Goal: Transaction & Acquisition: Purchase product/service

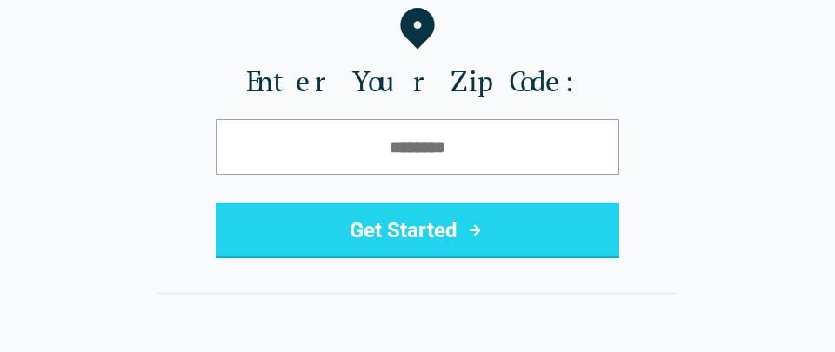
scroll to position [233, 0]
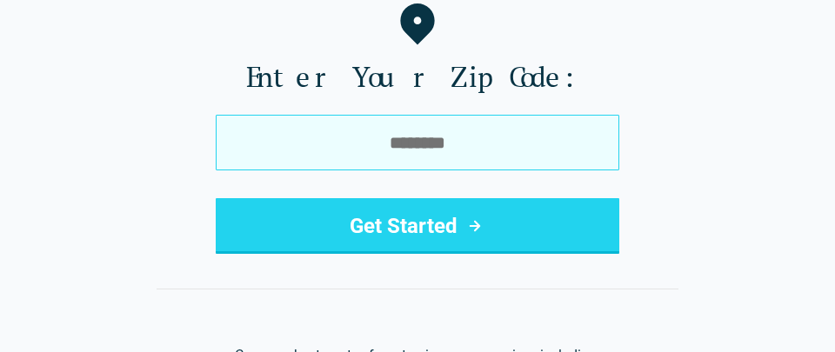
click at [474, 122] on input "tel" at bounding box center [417, 143] width 403 height 56
type input "*****"
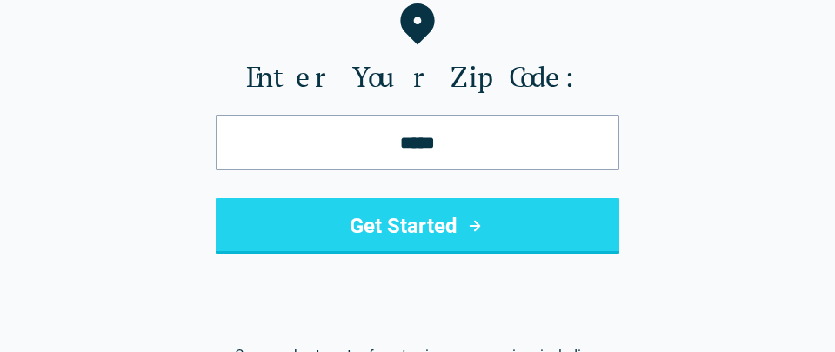
click at [426, 242] on button "Get Started" at bounding box center [417, 226] width 403 height 56
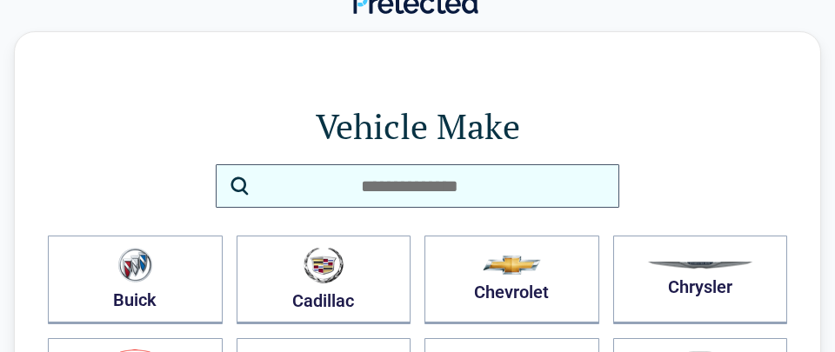
scroll to position [25, 0]
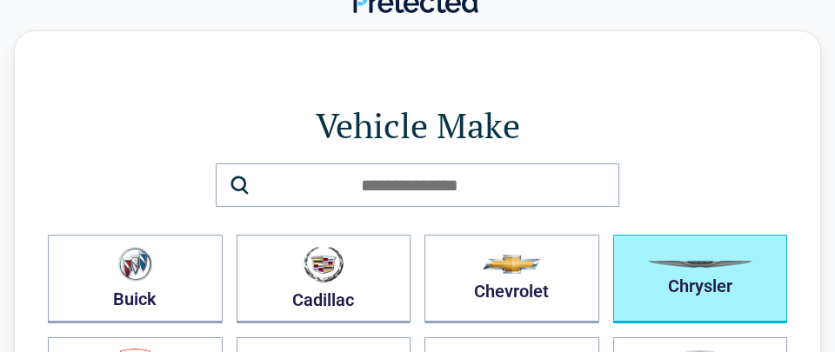
click at [630, 276] on button "Chrysler" at bounding box center [700, 279] width 175 height 89
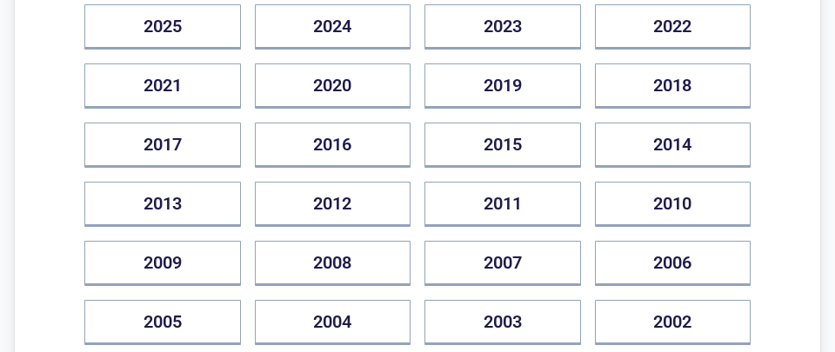
scroll to position [290, 0]
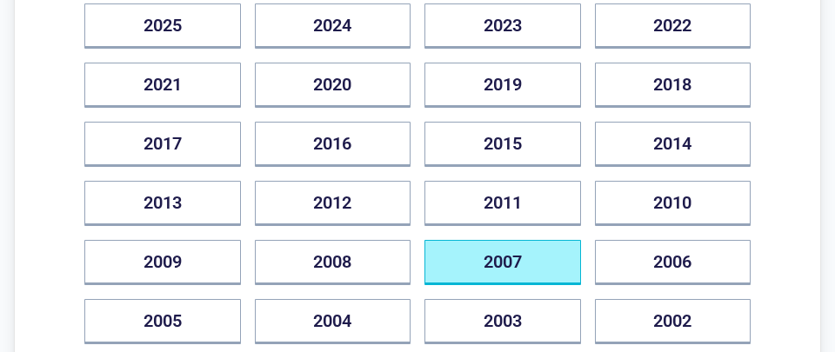
click at [510, 256] on button "2007" at bounding box center [502, 262] width 157 height 45
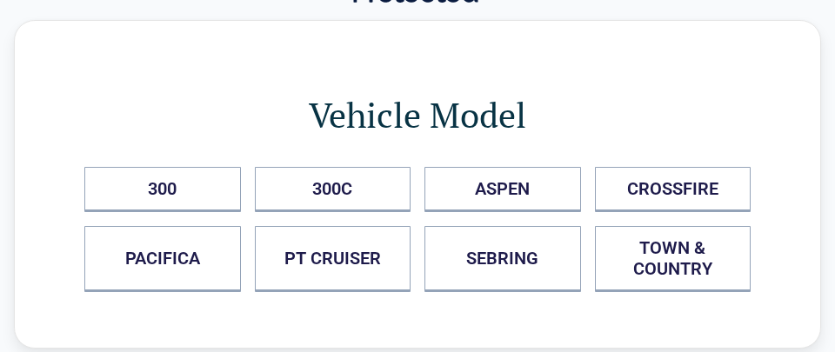
scroll to position [37, 0]
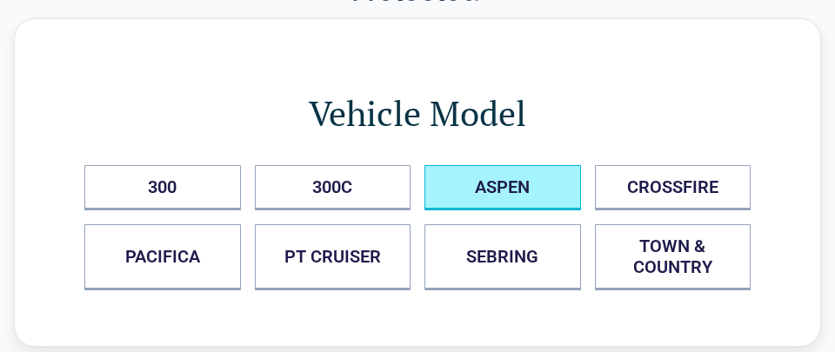
click at [542, 179] on button "ASPEN" at bounding box center [502, 187] width 157 height 45
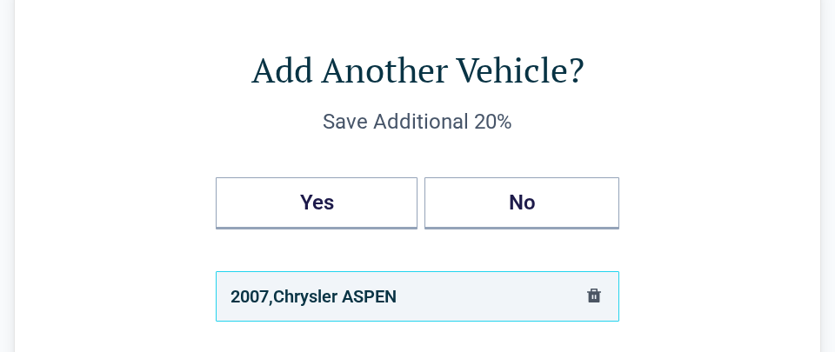
scroll to position [82, 0]
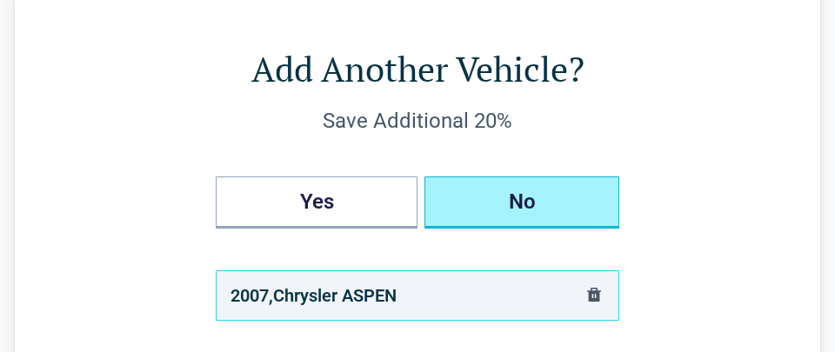
click at [482, 203] on button "No" at bounding box center [521, 203] width 195 height 52
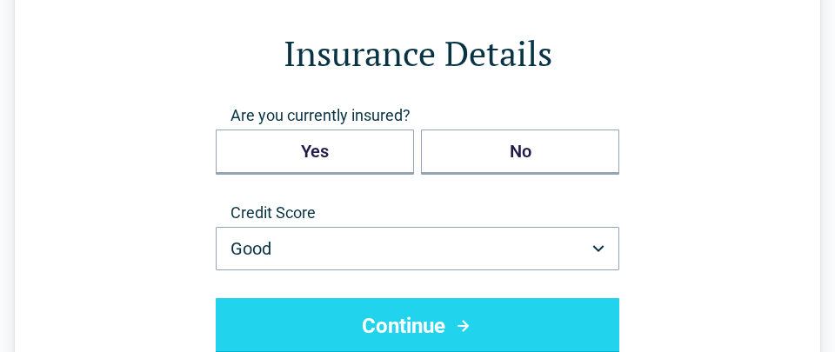
scroll to position [97, 0]
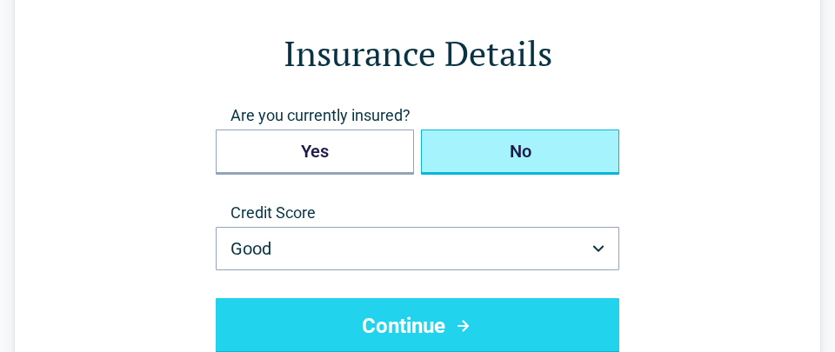
click at [479, 141] on button "No" at bounding box center [520, 152] width 198 height 45
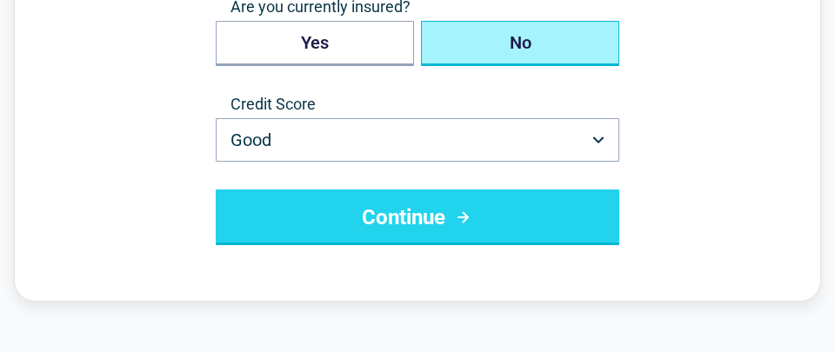
scroll to position [203, 0]
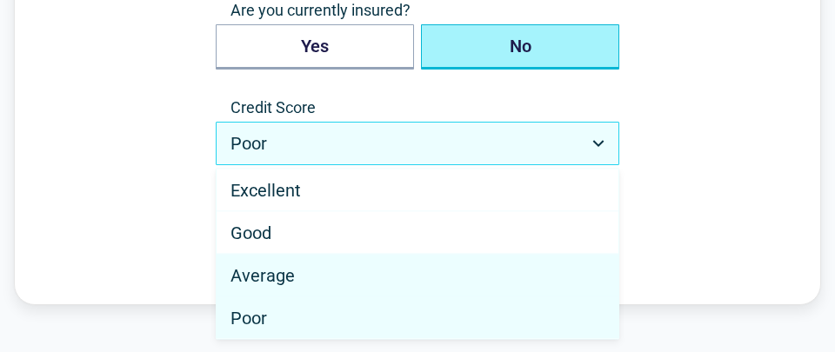
select select "*******"
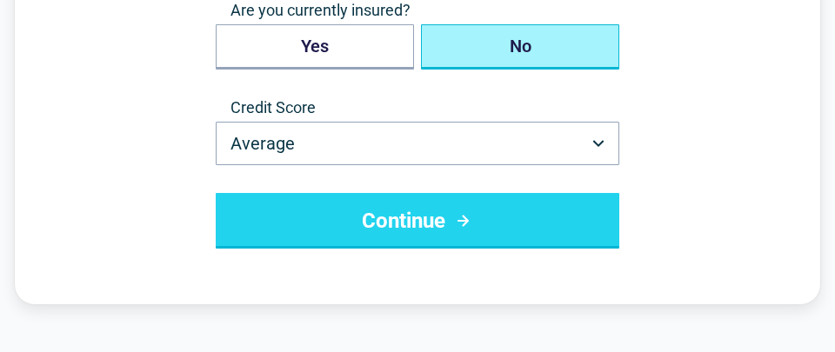
click at [482, 210] on button "Continue" at bounding box center [417, 221] width 403 height 56
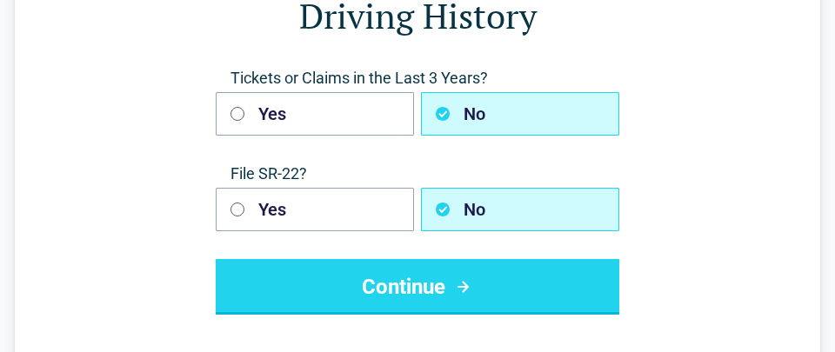
scroll to position [138, 0]
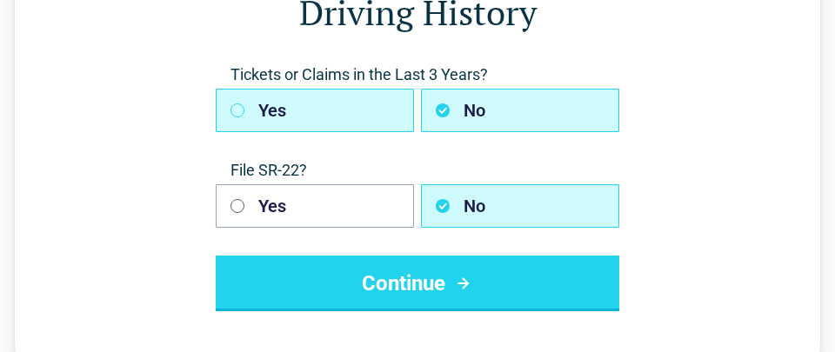
click at [346, 118] on button "Yes" at bounding box center [315, 110] width 198 height 43
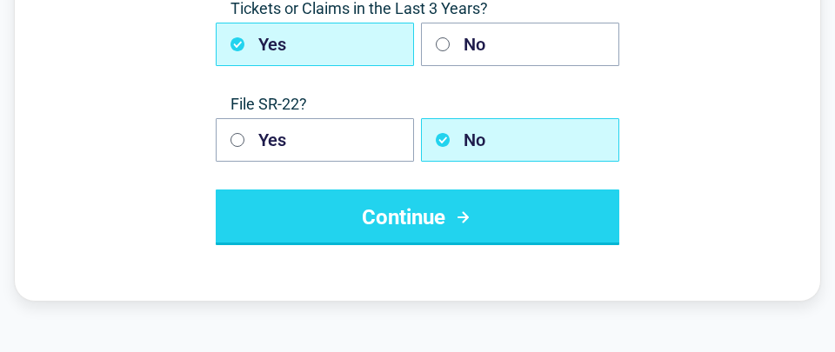
scroll to position [203, 0]
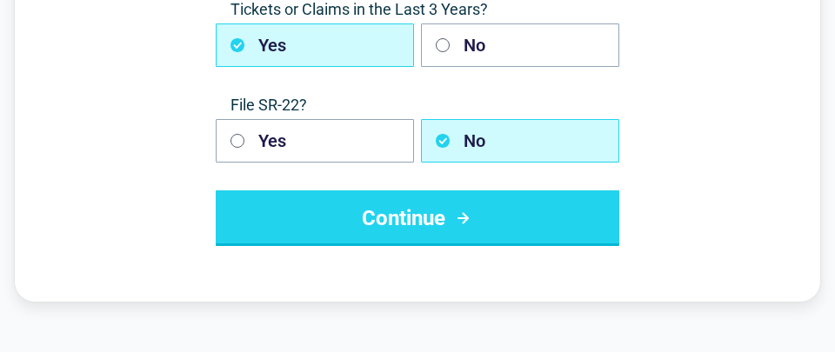
click at [343, 192] on button "Continue" at bounding box center [417, 218] width 403 height 56
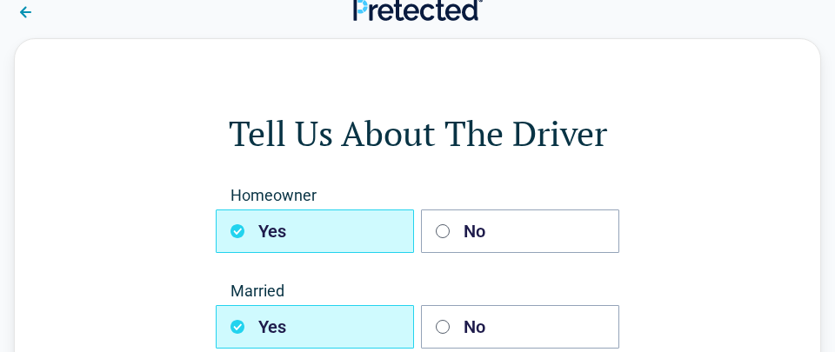
scroll to position [18, 0]
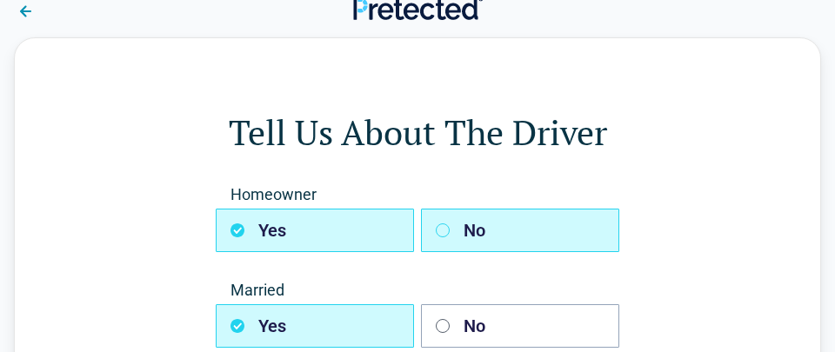
click at [470, 231] on button "No" at bounding box center [520, 230] width 198 height 43
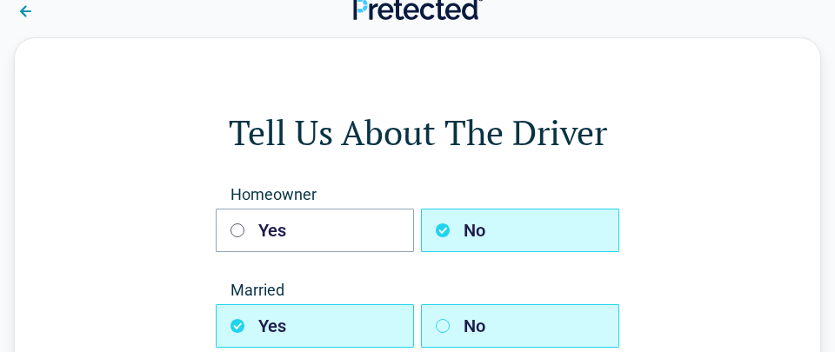
click at [443, 329] on icon "button" at bounding box center [443, 326] width 14 height 14
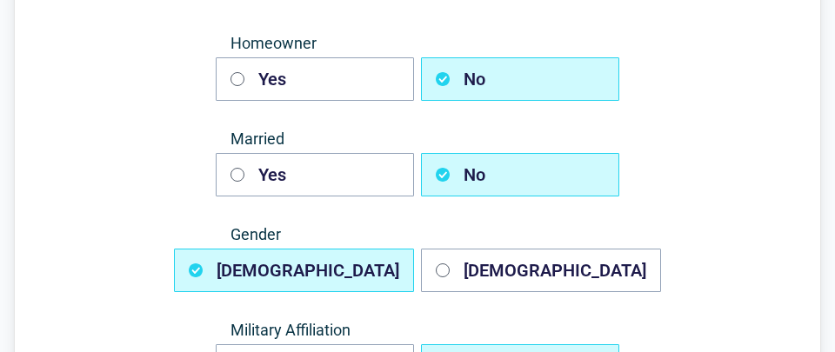
scroll to position [168, 0]
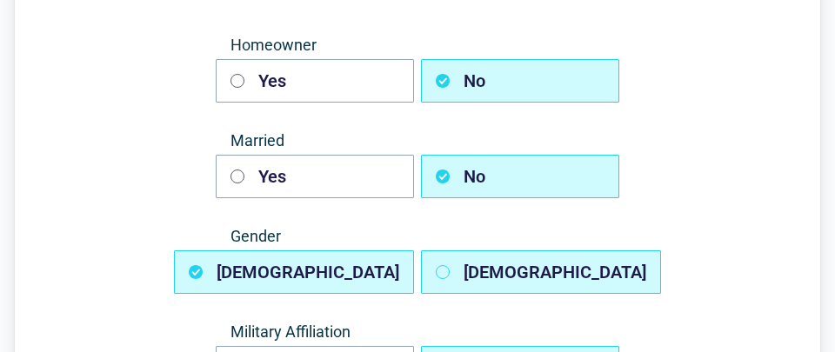
click at [466, 286] on button "Female" at bounding box center [541, 271] width 240 height 43
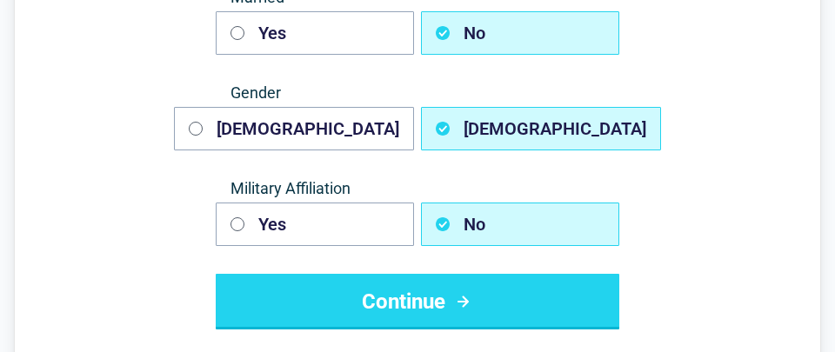
scroll to position [312, 0]
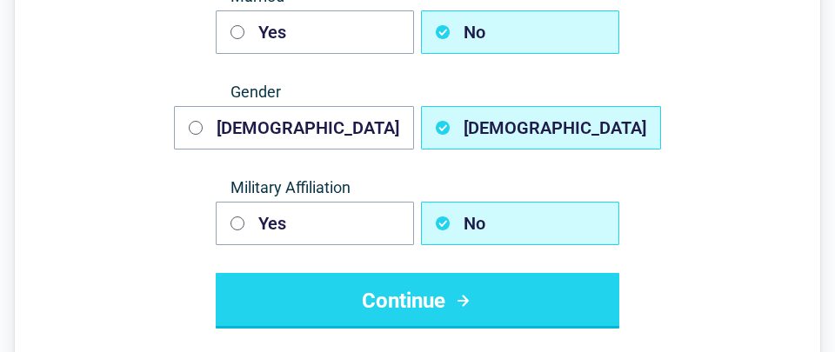
click at [466, 286] on button "Continue" at bounding box center [417, 301] width 403 height 56
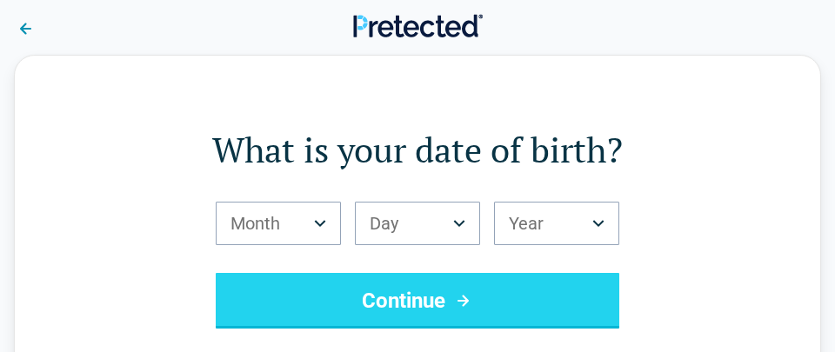
scroll to position [0, 0]
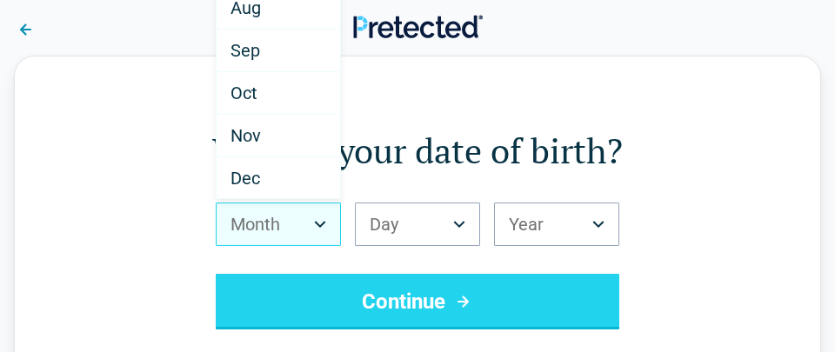
scroll to position [303, 0]
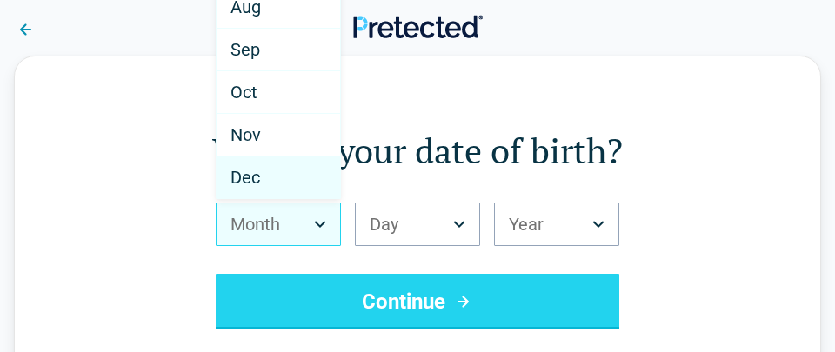
select select "**"
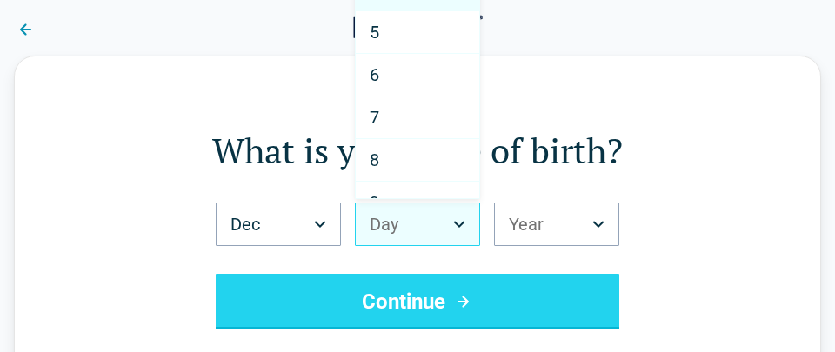
scroll to position [144, 0]
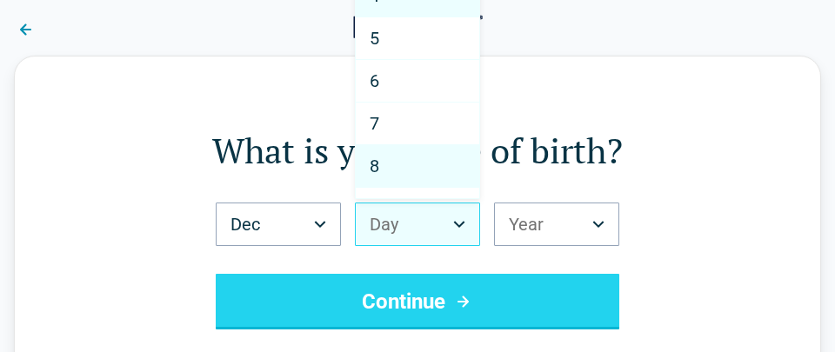
select select "*"
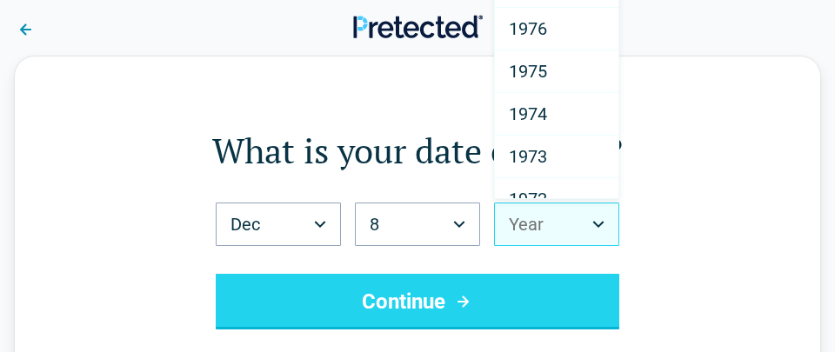
scroll to position [1299, 0]
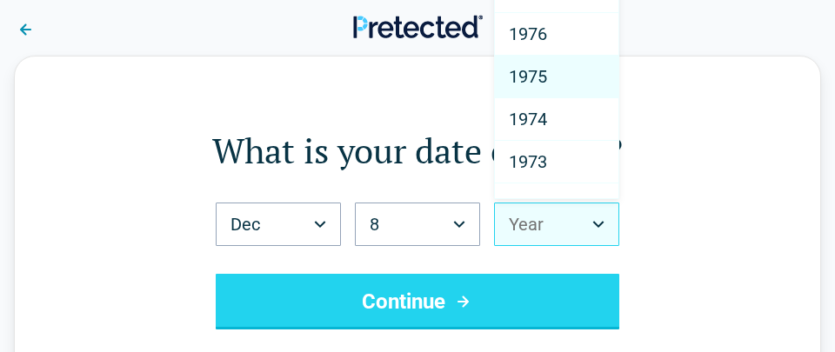
select select "****"
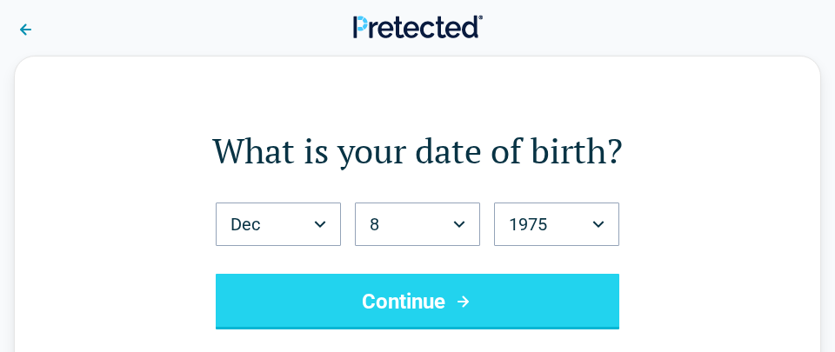
click at [521, 296] on button "Continue" at bounding box center [417, 302] width 403 height 56
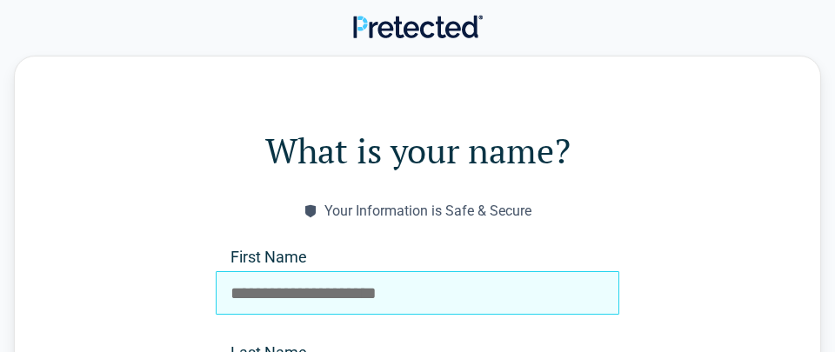
click at [394, 292] on input "First Name" at bounding box center [417, 292] width 403 height 43
type input "*********"
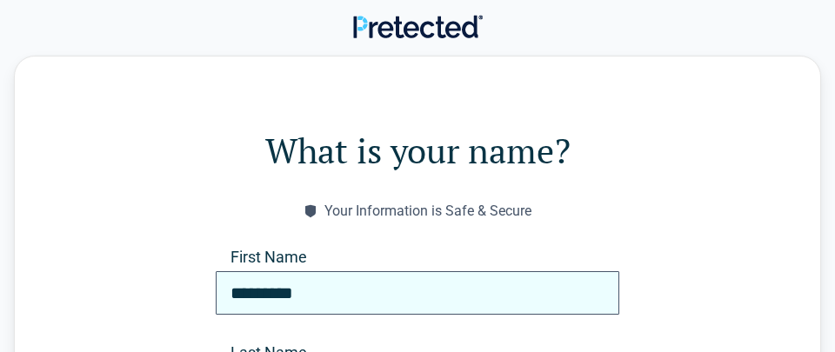
type input "*****"
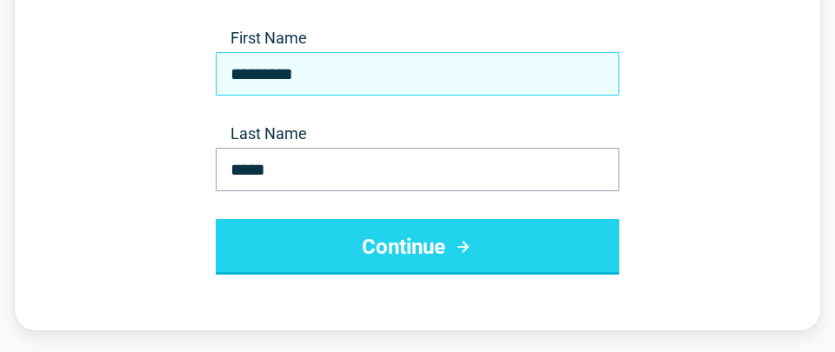
scroll to position [224, 0]
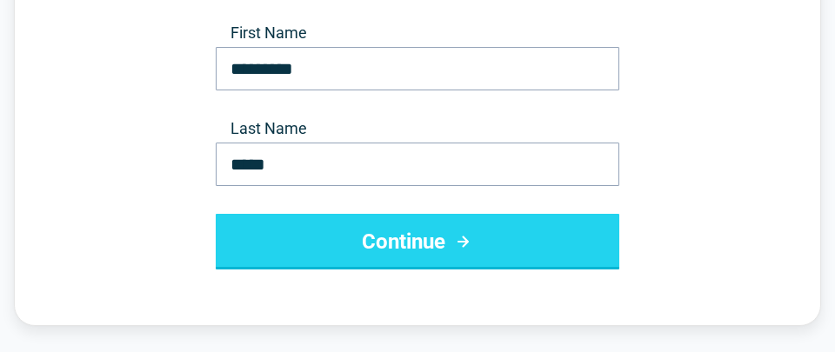
click at [410, 234] on button "Continue" at bounding box center [417, 242] width 403 height 56
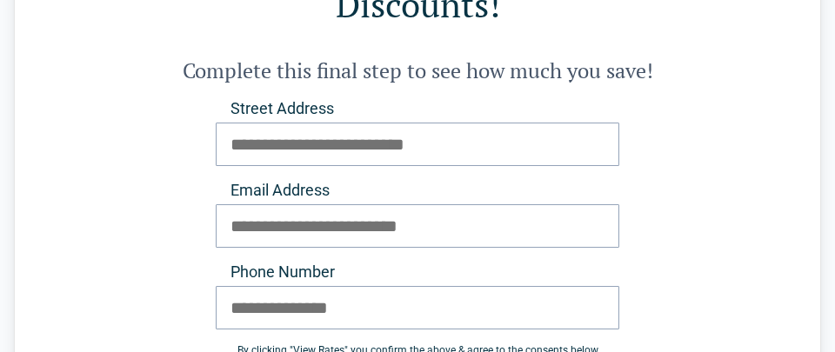
scroll to position [190, 0]
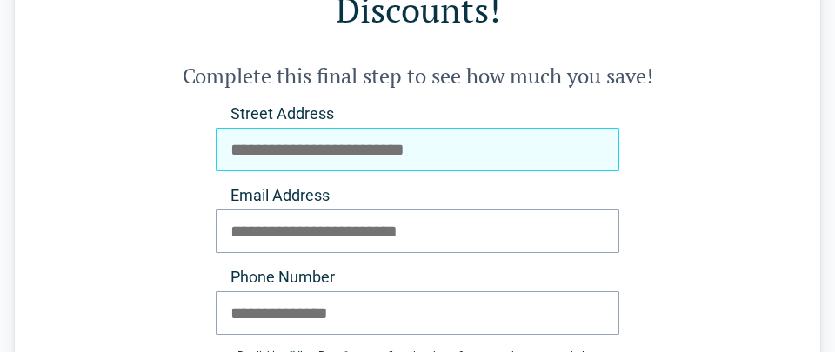
click at [394, 128] on input "Street Address" at bounding box center [417, 149] width 403 height 43
type input "**********"
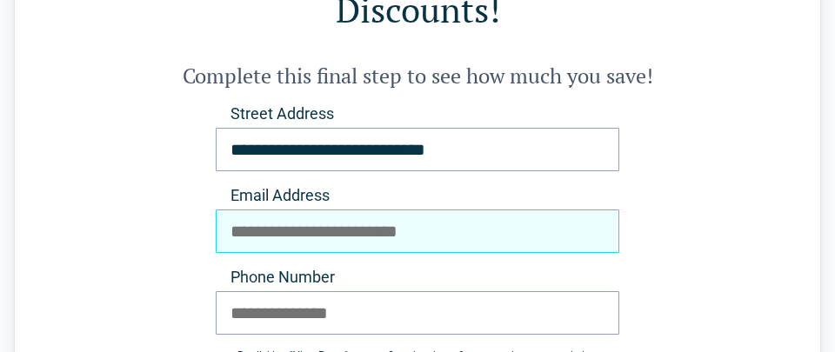
type input "**********"
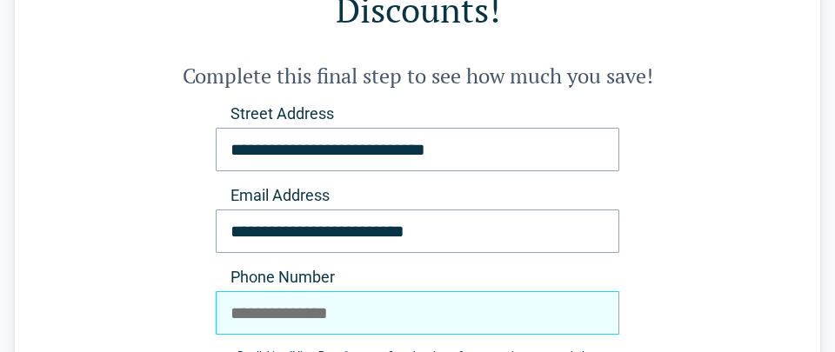
type input "**********"
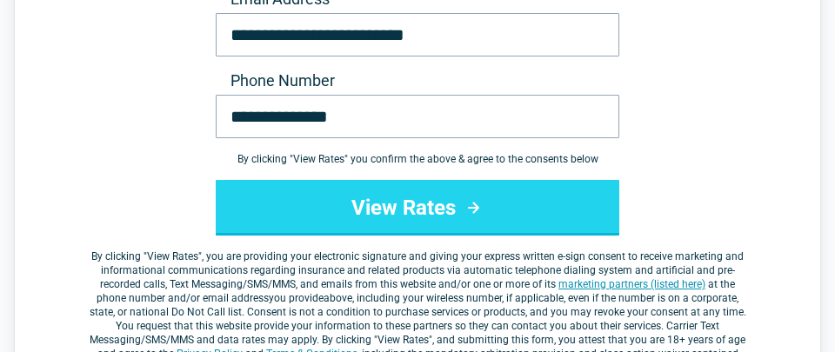
scroll to position [387, 0]
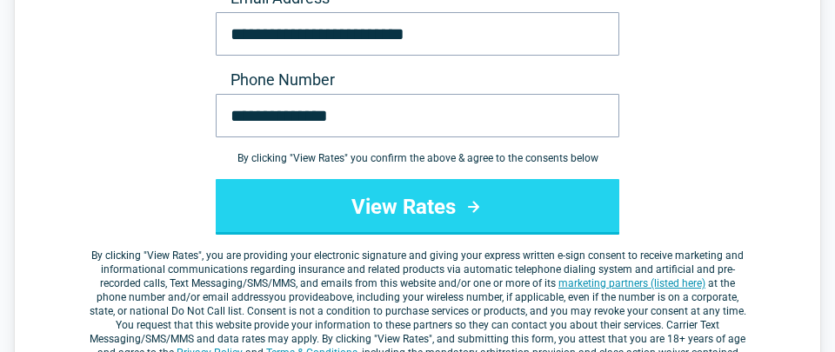
click at [413, 179] on button "View Rates" at bounding box center [417, 207] width 403 height 56
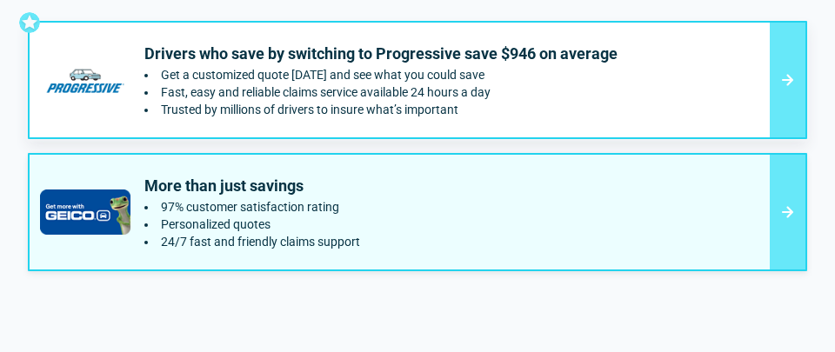
scroll to position [203, 0]
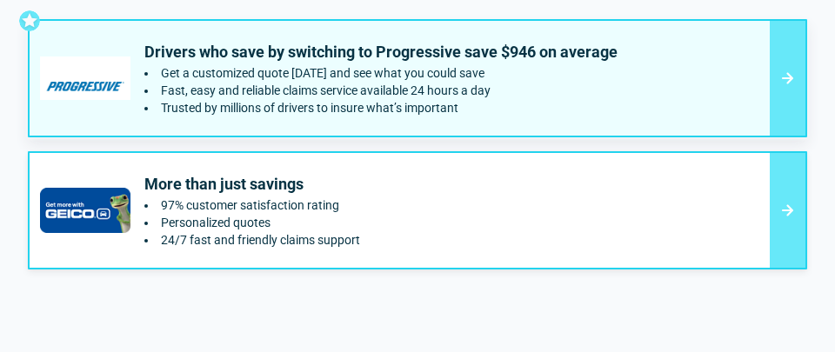
click at [783, 51] on div at bounding box center [787, 78] width 36 height 115
